Goal: Information Seeking & Learning: Learn about a topic

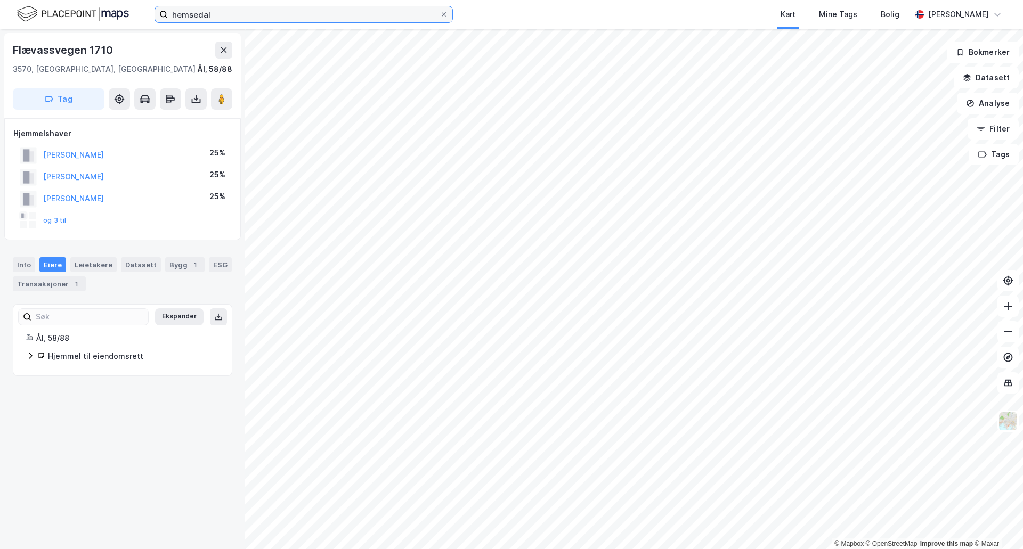
click at [229, 8] on input "hemsedal" at bounding box center [304, 14] width 272 height 16
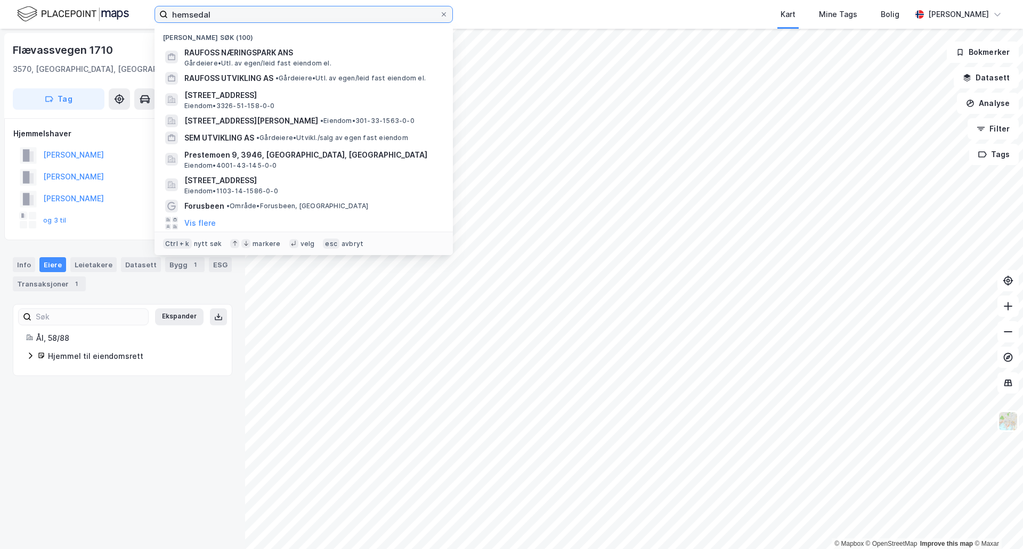
drag, startPoint x: 226, startPoint y: 14, endPoint x: 131, endPoint y: 10, distance: 95.4
click at [131, 10] on div "hemsedal Nylige søk (100) RAUFOSS NÆRINGSPARK ANS [GEOGRAPHIC_DATA] • Utl. av e…" at bounding box center [511, 14] width 1023 height 29
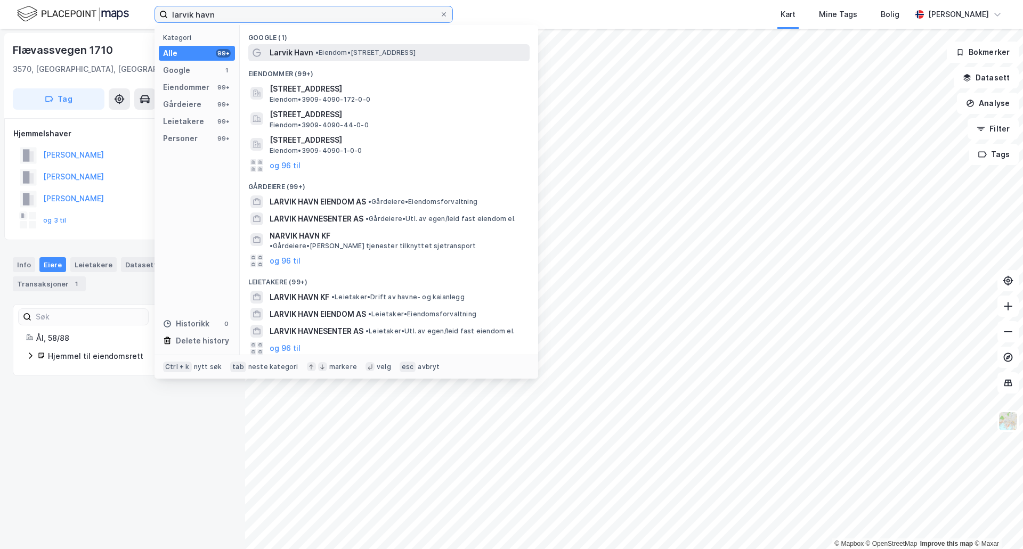
type input "larvik havn"
click at [287, 48] on span "Larvik Havn" at bounding box center [292, 52] width 44 height 13
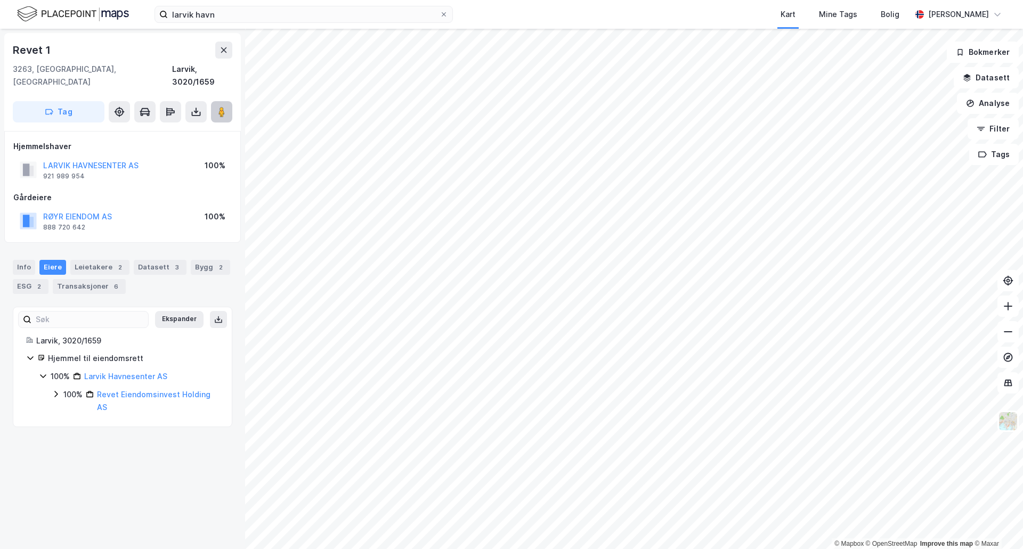
click at [223, 107] on icon at bounding box center [221, 112] width 11 height 11
click at [225, 107] on icon at bounding box center [221, 112] width 11 height 11
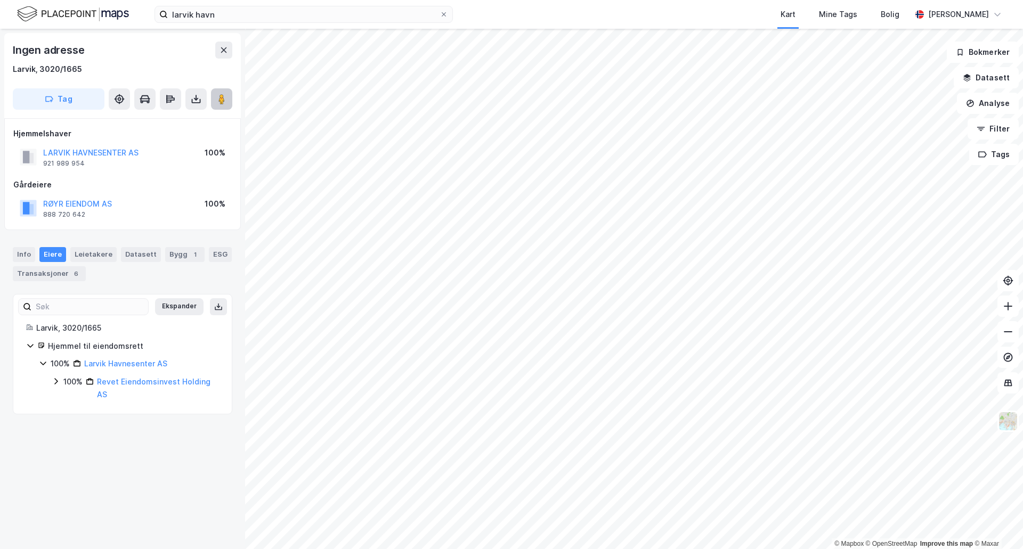
click at [222, 105] on button at bounding box center [221, 98] width 21 height 21
click at [180, 256] on div "Bygg 1" at bounding box center [184, 254] width 39 height 15
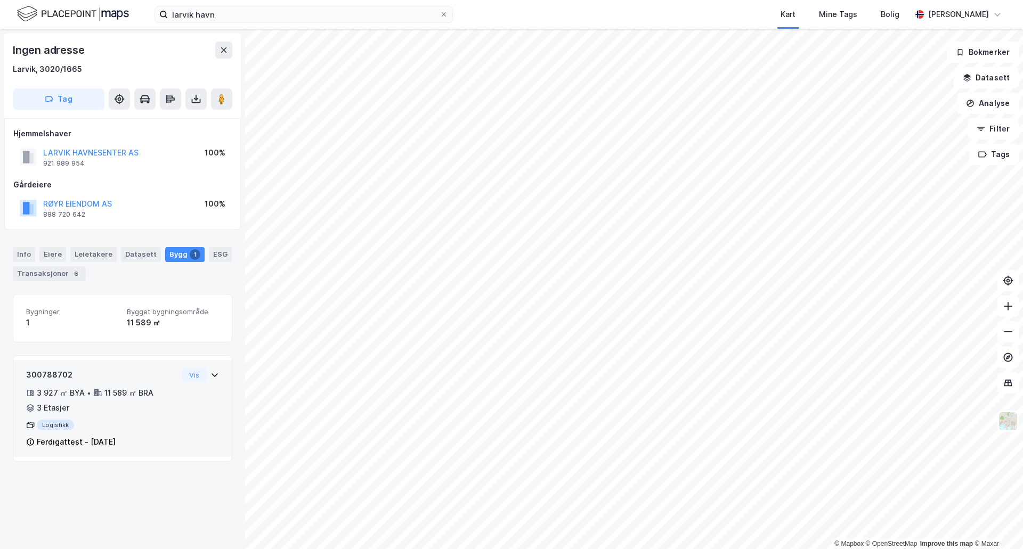
click at [210, 377] on icon at bounding box center [214, 375] width 9 height 9
click at [210, 372] on icon at bounding box center [214, 375] width 9 height 9
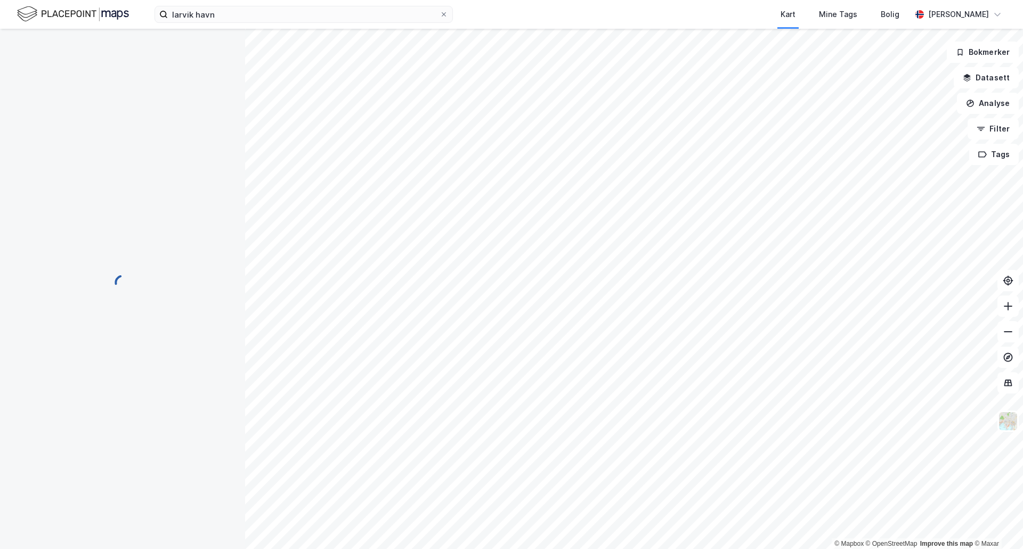
scroll to position [8, 0]
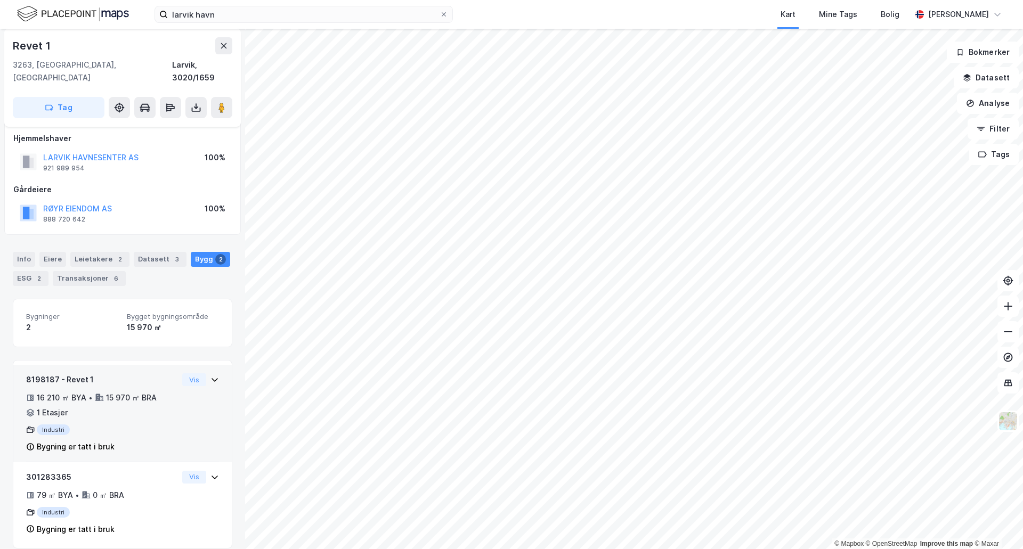
click at [210, 376] on icon at bounding box center [214, 380] width 9 height 9
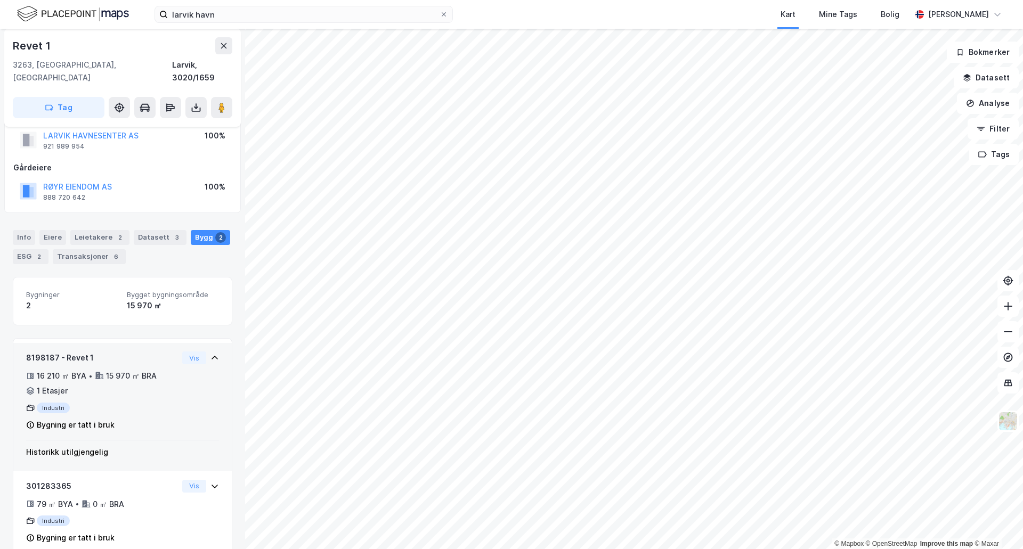
scroll to position [38, 0]
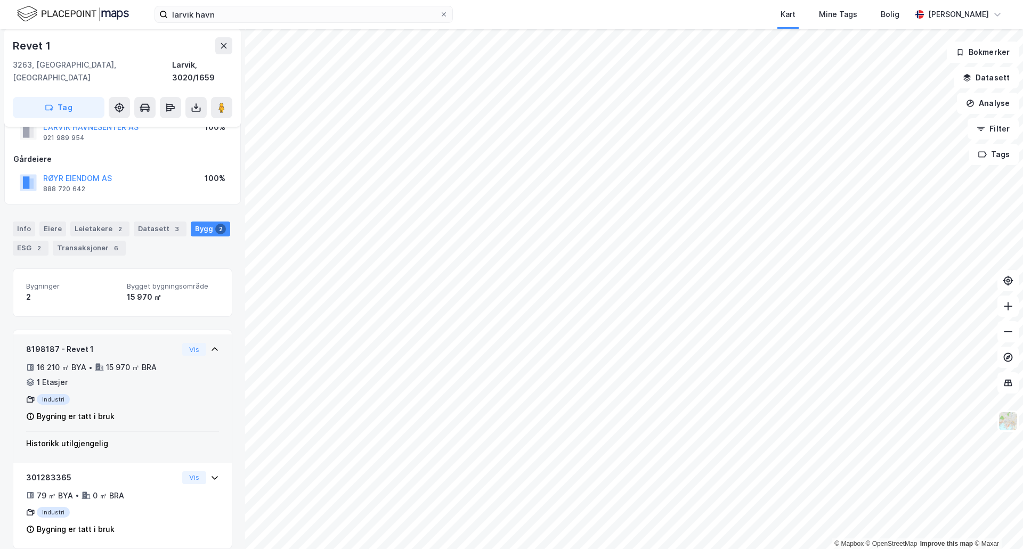
click at [210, 345] on icon at bounding box center [214, 349] width 9 height 9
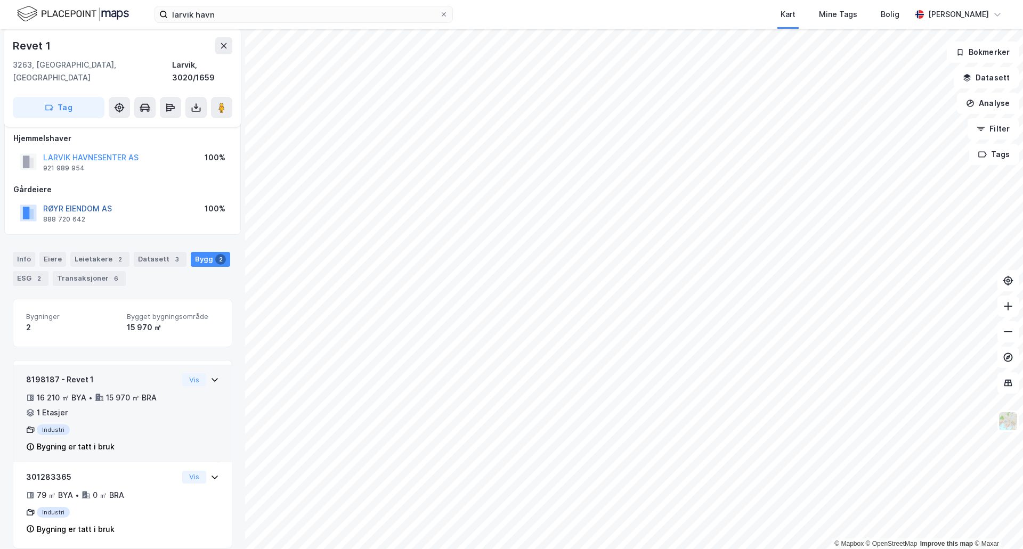
click at [0, 0] on button "RØYR EIENDOM AS" at bounding box center [0, 0] width 0 height 0
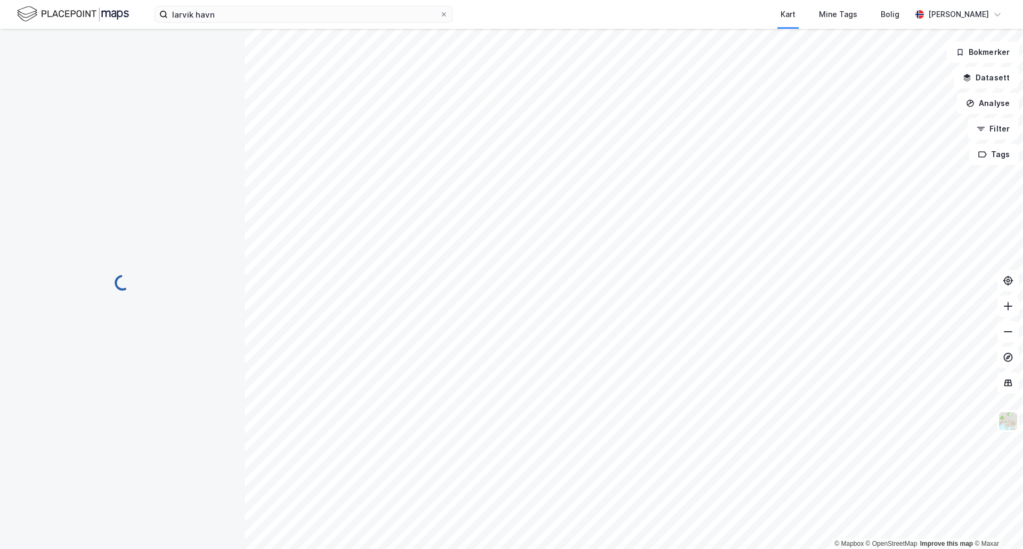
scroll to position [8, 0]
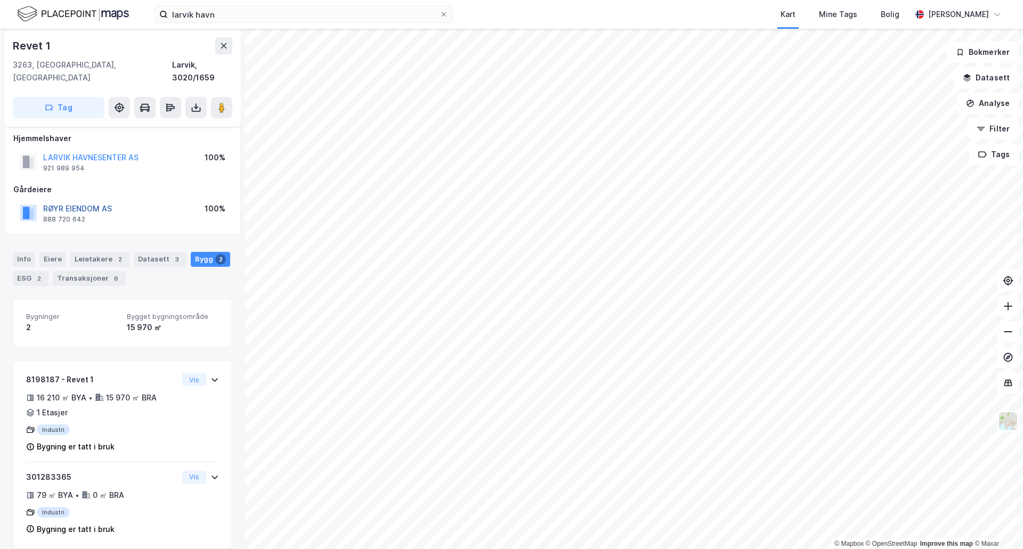
click at [0, 0] on button "RØYR EIENDOM AS" at bounding box center [0, 0] width 0 height 0
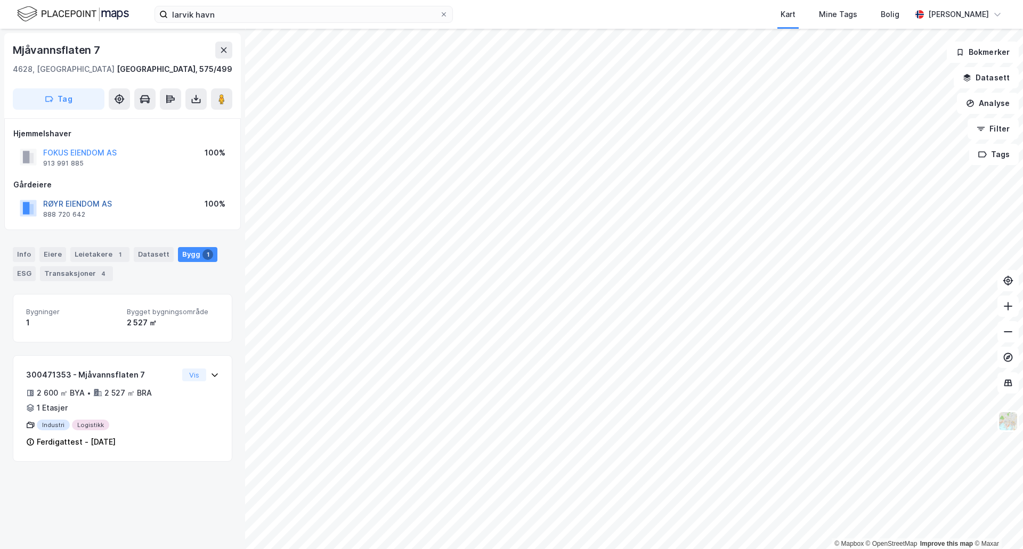
click at [0, 0] on button "RØYR EIENDOM AS" at bounding box center [0, 0] width 0 height 0
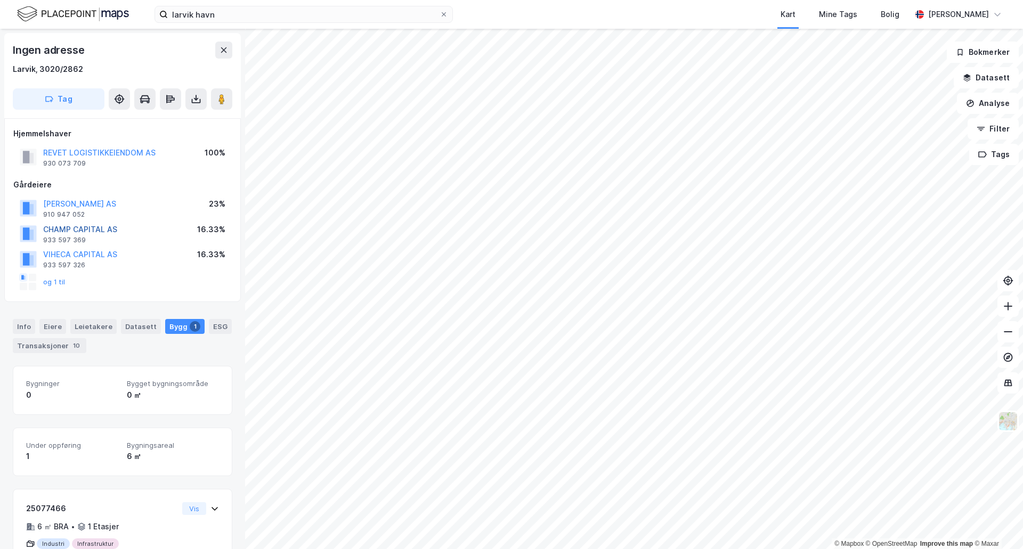
click at [0, 0] on button "CHAMP CAPITAL AS" at bounding box center [0, 0] width 0 height 0
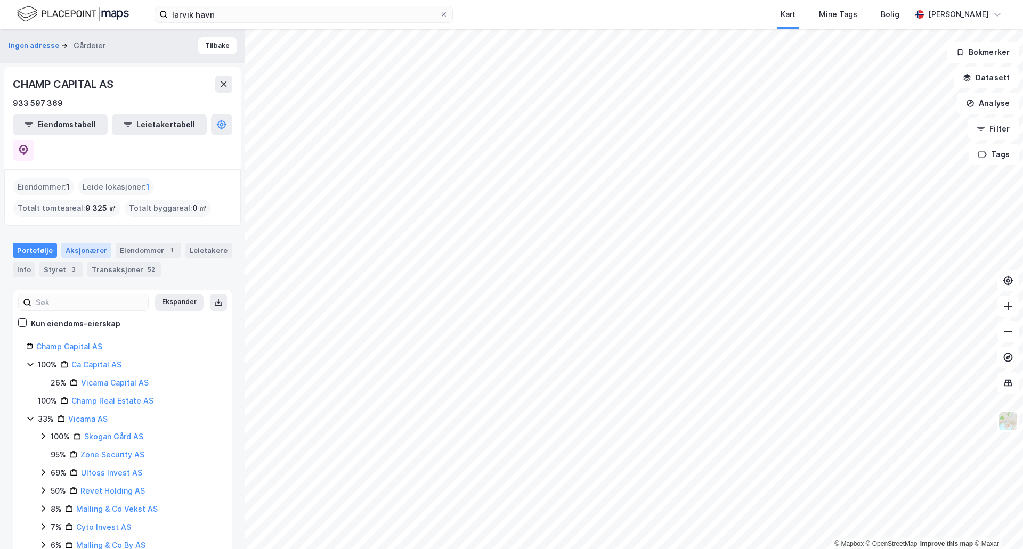
click at [87, 243] on div "Aksjonærer" at bounding box center [86, 250] width 50 height 15
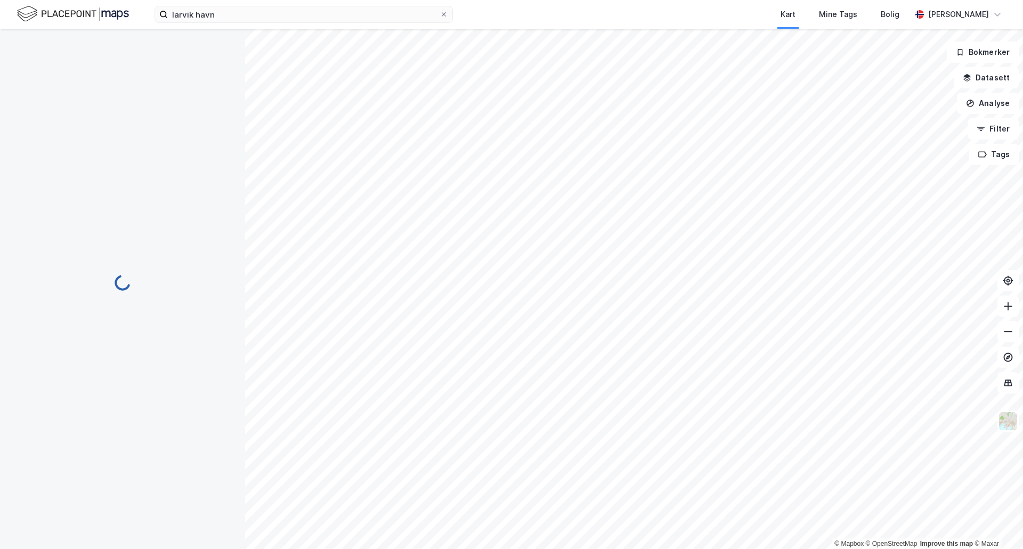
scroll to position [8, 0]
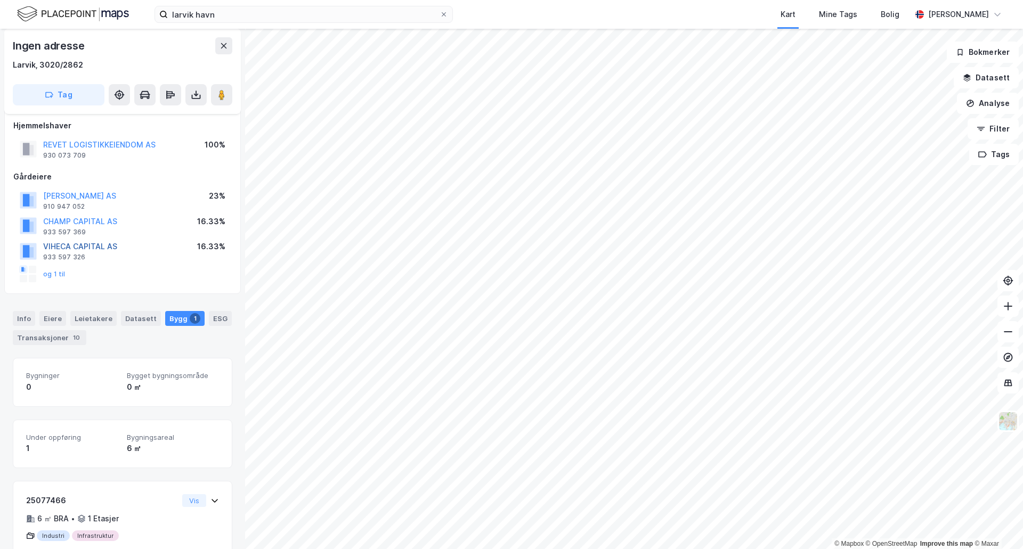
click at [0, 0] on button "VIHECA CAPITAL AS" at bounding box center [0, 0] width 0 height 0
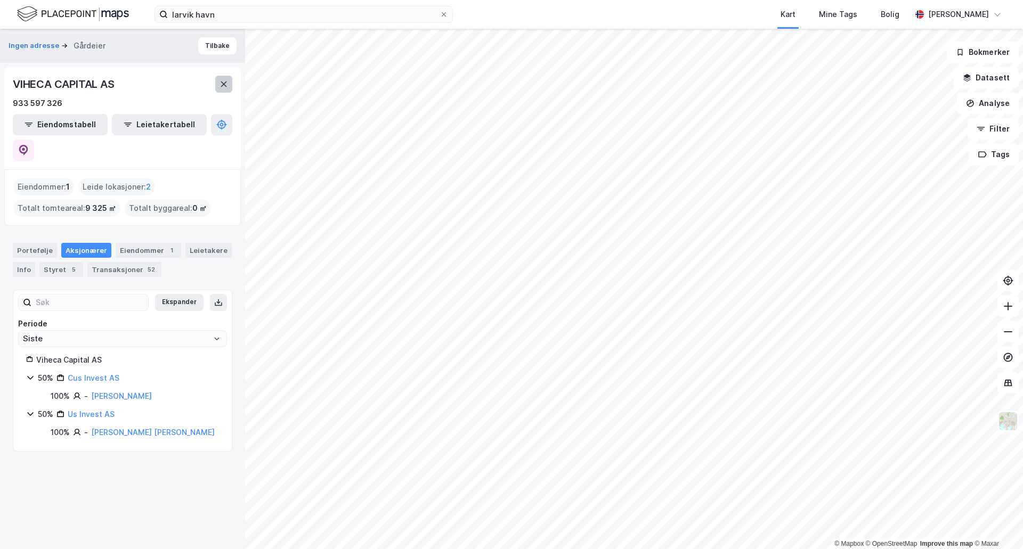
click at [221, 84] on icon at bounding box center [223, 84] width 9 height 9
